Goal: Information Seeking & Learning: Learn about a topic

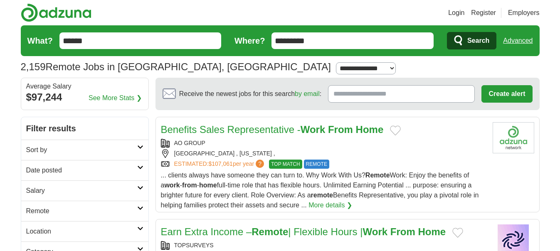
scroll to position [42, 0]
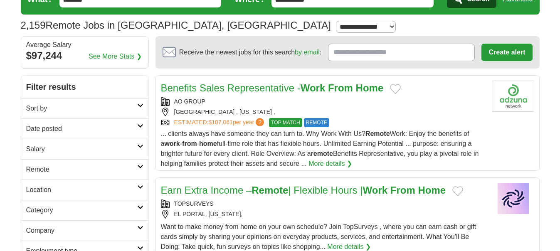
click at [111, 169] on h2 "Remote" at bounding box center [81, 170] width 111 height 10
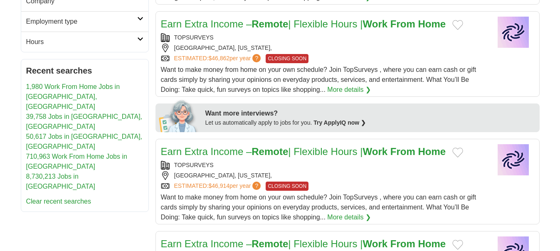
scroll to position [125, 0]
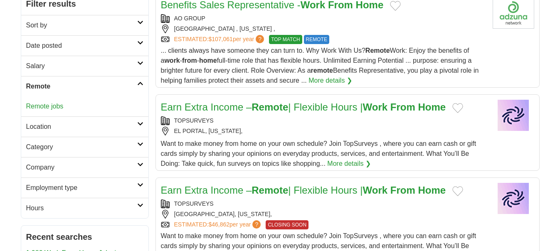
click at [59, 108] on link "Remote jobs" at bounding box center [44, 106] width 37 height 7
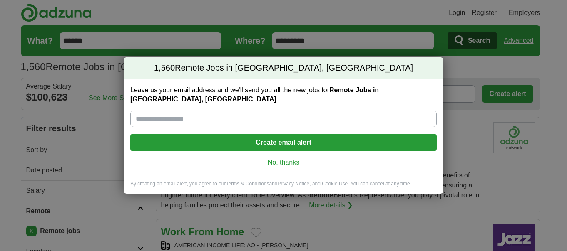
click at [296, 158] on link "No, thanks" at bounding box center [283, 162] width 293 height 9
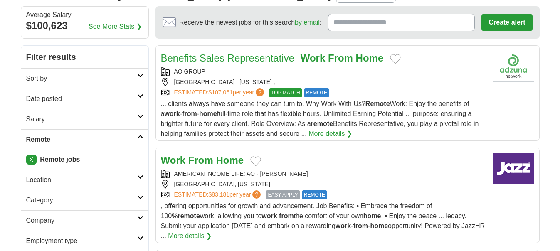
scroll to position [83, 0]
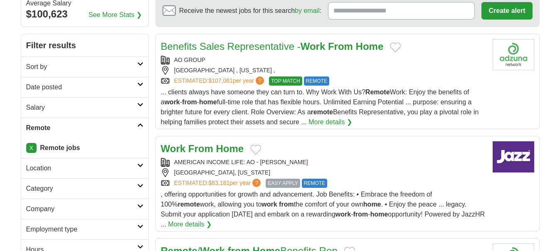
click at [235, 154] on strong "Home" at bounding box center [230, 148] width 28 height 11
